Goal: Register for event/course

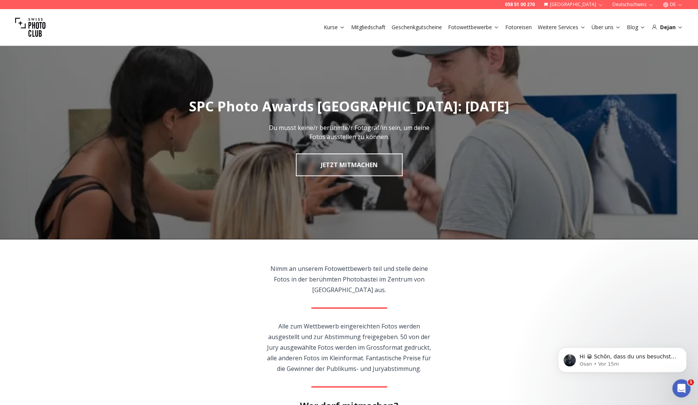
click at [194, 108] on h1 "SPC Photo Awards [GEOGRAPHIC_DATA]: [DATE]" at bounding box center [349, 106] width 698 height 15
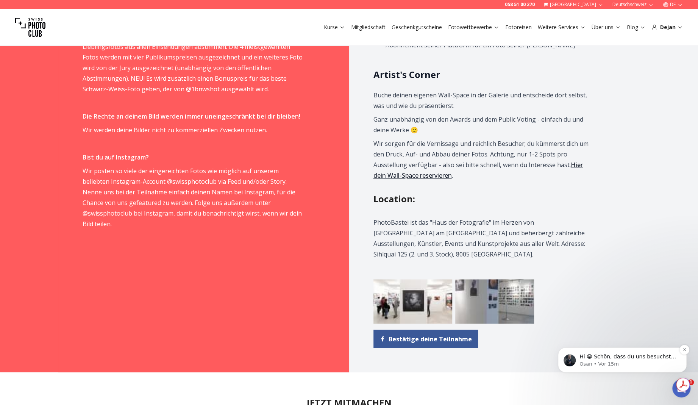
click at [636, 359] on span "Hi 😀 Schön, dass du uns besuchst. Stell' uns gerne jederzeit Fragen oder hinter…" at bounding box center [627, 363] width 97 height 21
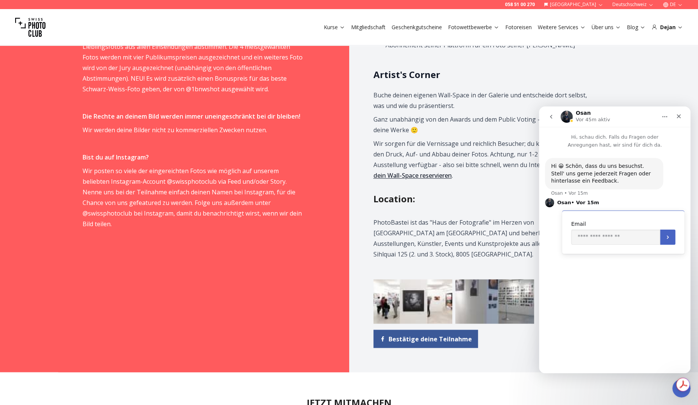
click at [488, 176] on div "Programm Wichtige Daten: Vernissage: [DATE], 17-20 Uhr Finissage: [DATE] Die vo…" at bounding box center [494, 94] width 291 height 556
click at [675, 111] on div "Schließen" at bounding box center [679, 116] width 14 height 14
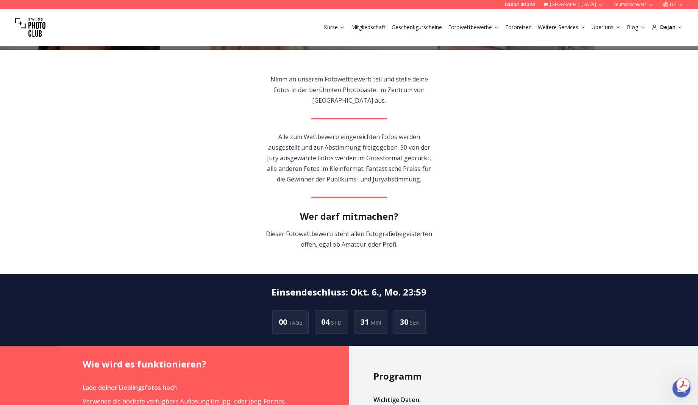
click at [192, 212] on section "Nimm an unserem Fotowettbewerb teil und stelle deine Fotos in der berühmten Pho…" at bounding box center [349, 162] width 485 height 224
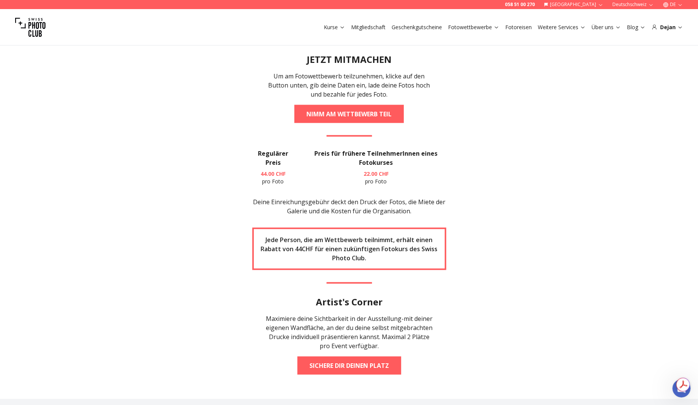
scroll to position [1060, 0]
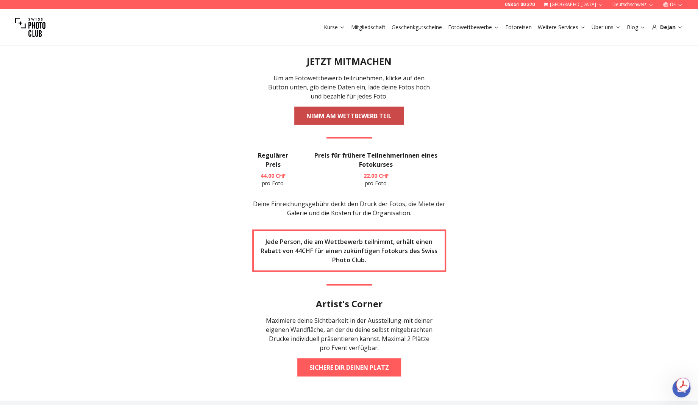
click at [358, 107] on link "NIMM AM WETTBEWERB TEIL" at bounding box center [348, 116] width 109 height 18
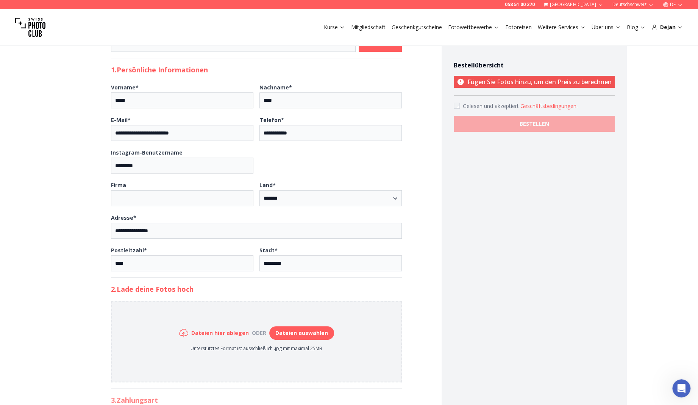
scroll to position [114, 0]
click at [75, 200] on form "**********" at bounding box center [348, 221] width 555 height 597
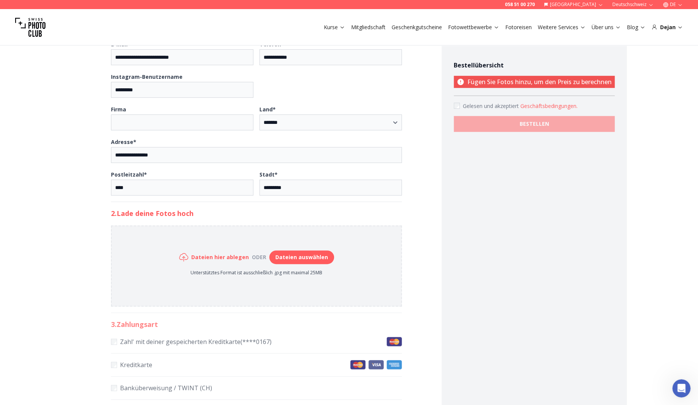
scroll to position [189, 0]
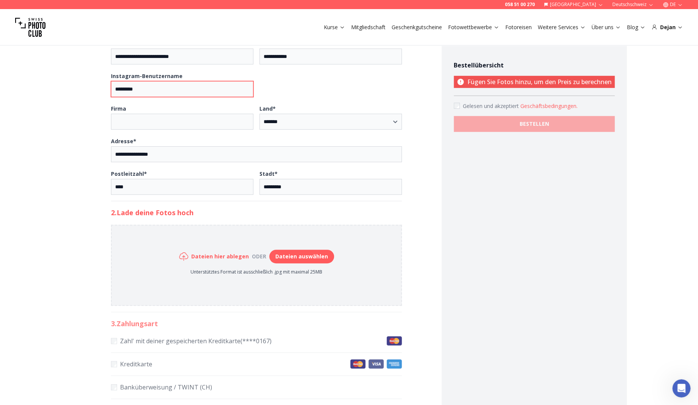
drag, startPoint x: 148, startPoint y: 87, endPoint x: 67, endPoint y: 87, distance: 80.2
click at [69, 87] on div "**********" at bounding box center [349, 245] width 698 height 797
click at [58, 156] on div "**********" at bounding box center [349, 245] width 698 height 797
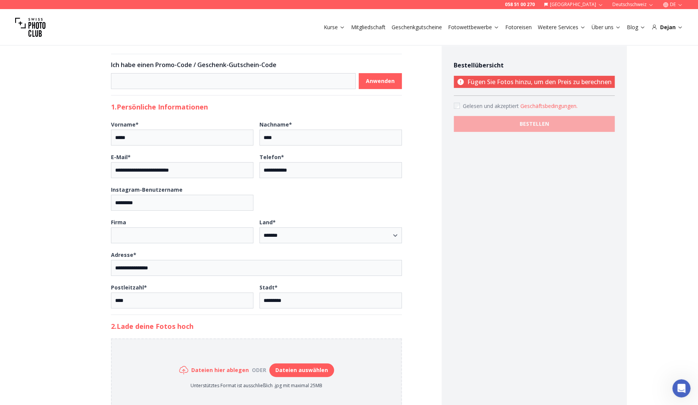
scroll to position [0, 0]
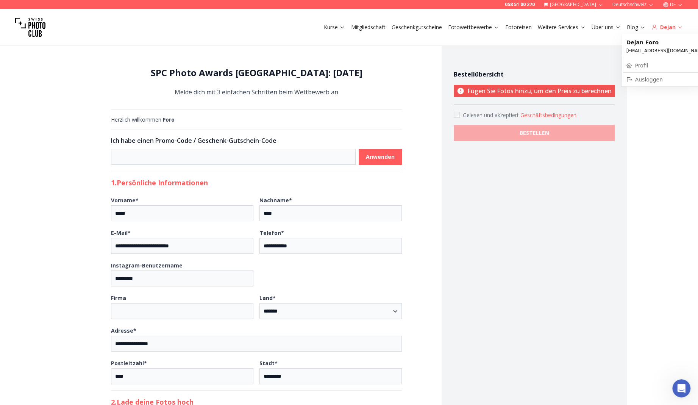
click at [669, 28] on div "Dejan" at bounding box center [666, 27] width 31 height 8
click at [675, 25] on div "Dejan" at bounding box center [666, 27] width 31 height 8
click at [679, 28] on icon at bounding box center [680, 27] width 6 height 6
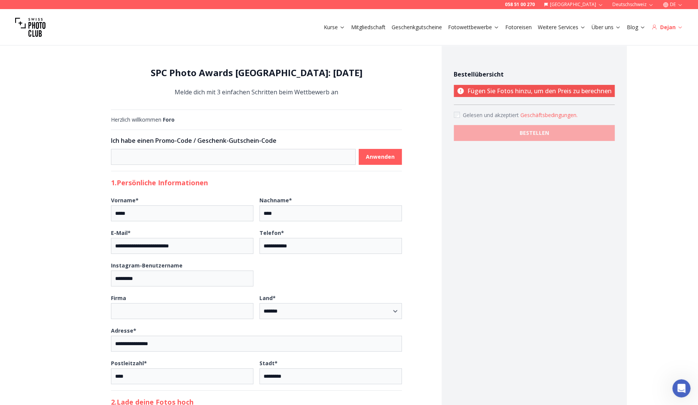
click at [662, 26] on div "Dejan" at bounding box center [666, 27] width 31 height 8
click at [667, 28] on div "Dejan" at bounding box center [666, 27] width 31 height 8
click at [528, 219] on div "Bestellübersicht Fügen Sie Fotos hinzu, um den Preis zu berechnen Gelesen und a…" at bounding box center [533, 333] width 185 height 594
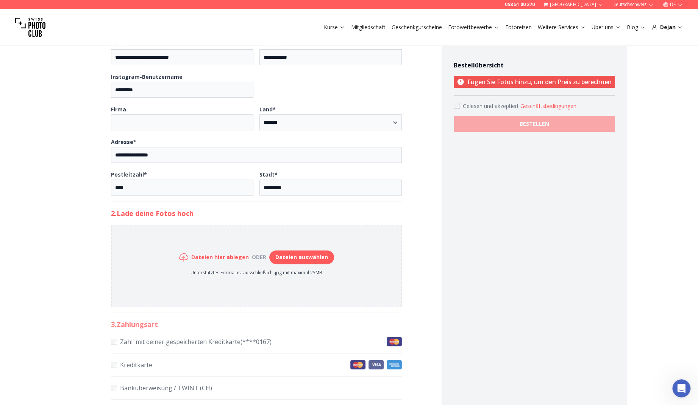
scroll to position [303, 0]
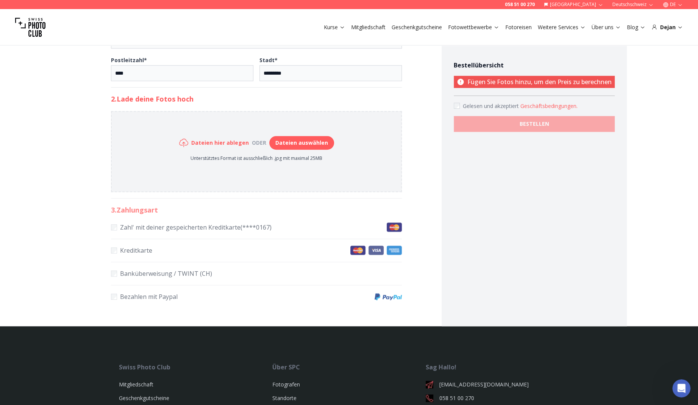
click at [301, 142] on button "Dateien auswählen" at bounding box center [301, 143] width 65 height 14
type input "**********"
